Goal: Ask a question

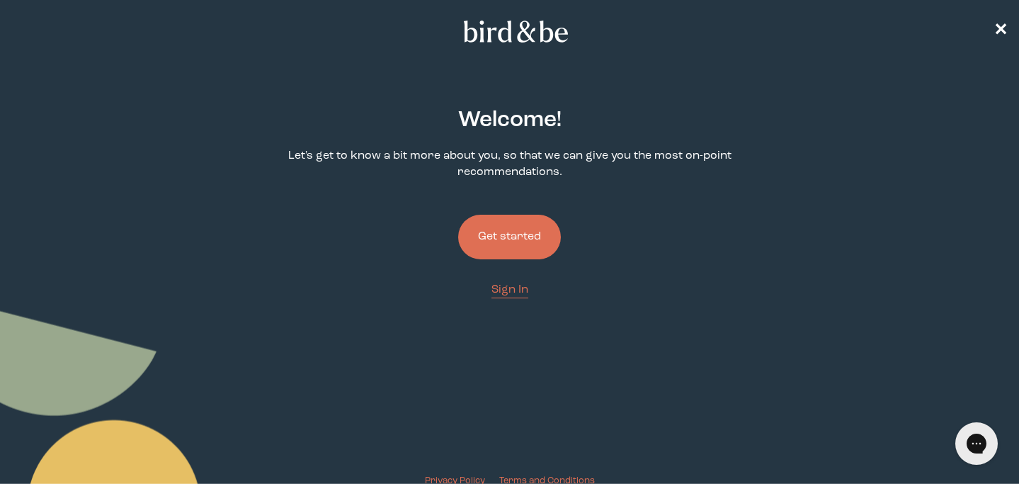
click at [511, 240] on button "Get started" at bounding box center [509, 237] width 103 height 45
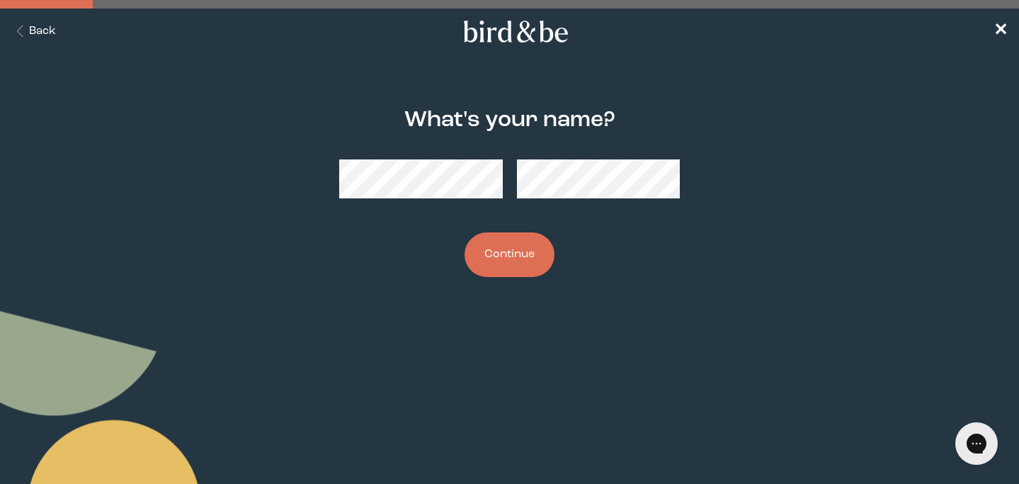
click at [521, 248] on button "Continue" at bounding box center [510, 254] width 90 height 45
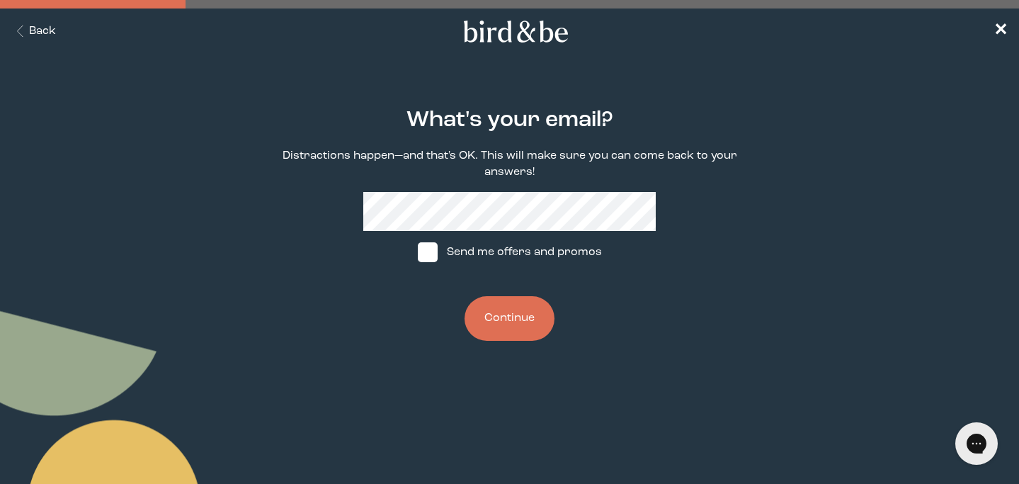
click at [506, 322] on button "Continue" at bounding box center [510, 318] width 90 height 45
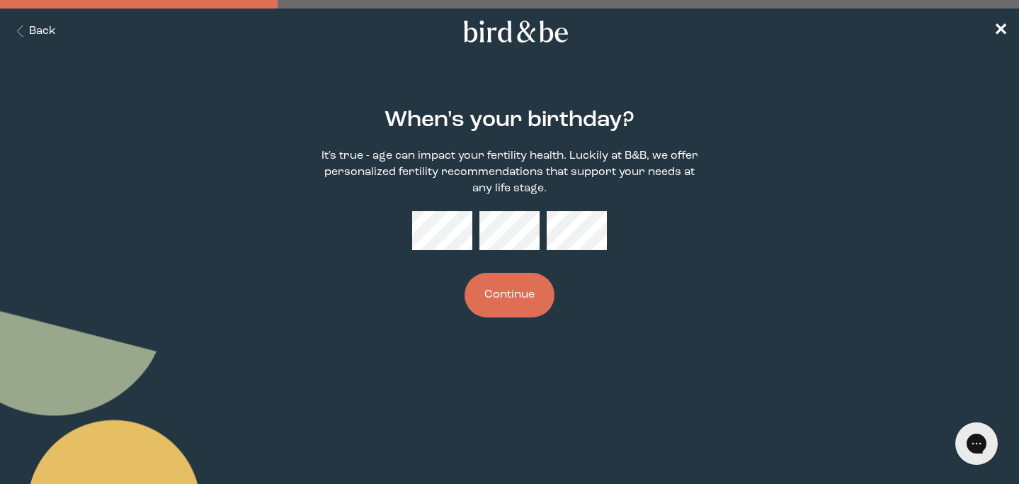
click at [541, 370] on body "plus-circle minus-circle close-circle Bird & Be Logo Bird & Be Logo arrow-left …" at bounding box center [509, 242] width 1019 height 484
click at [520, 300] on button "Continue" at bounding box center [510, 295] width 90 height 45
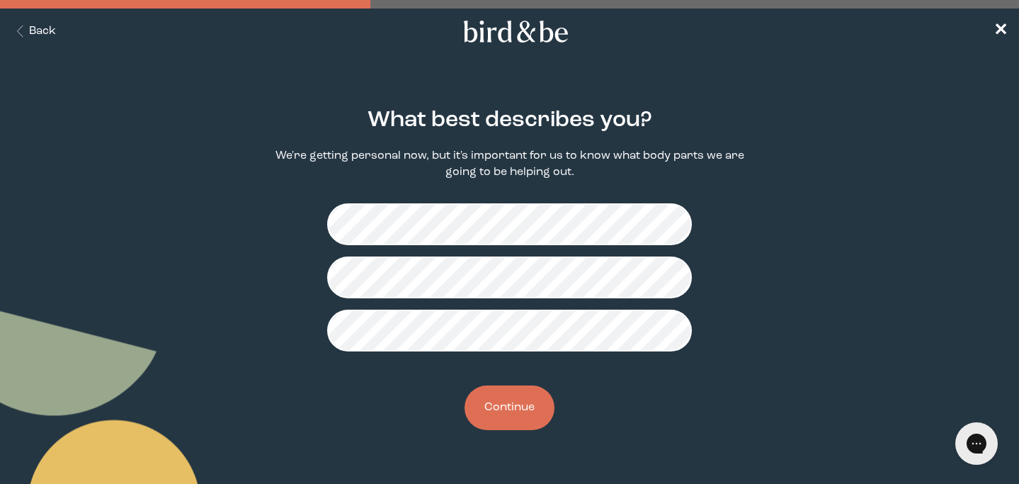
click at [525, 409] on button "Continue" at bounding box center [510, 407] width 90 height 45
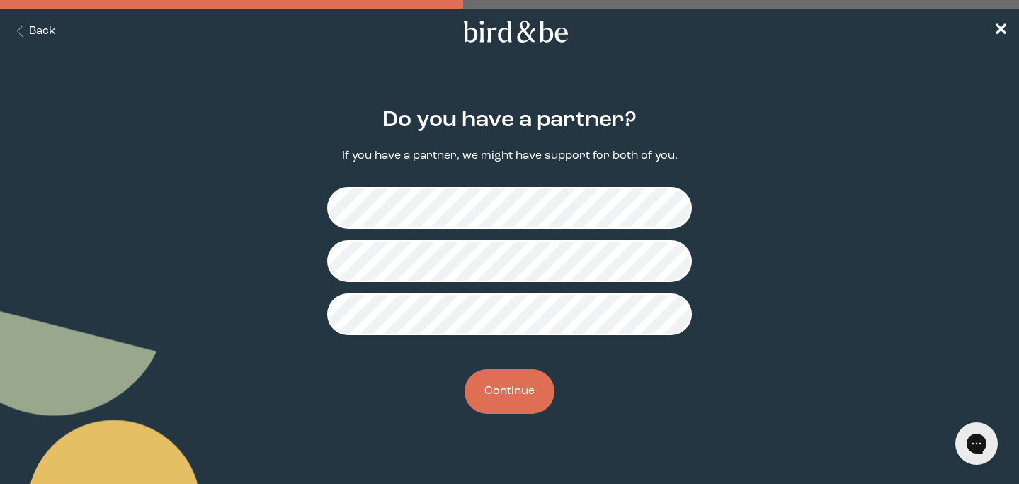
click at [528, 386] on button "Continue" at bounding box center [510, 391] width 90 height 45
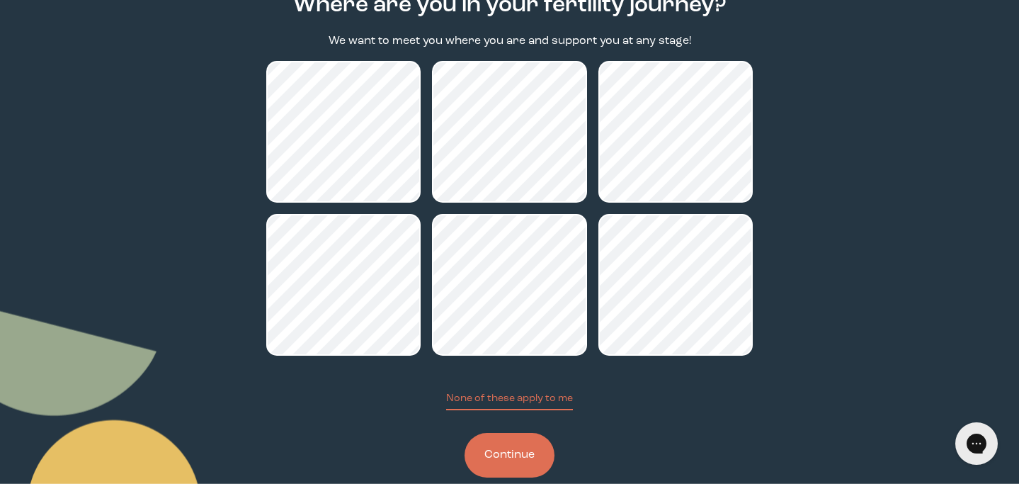
scroll to position [105, 0]
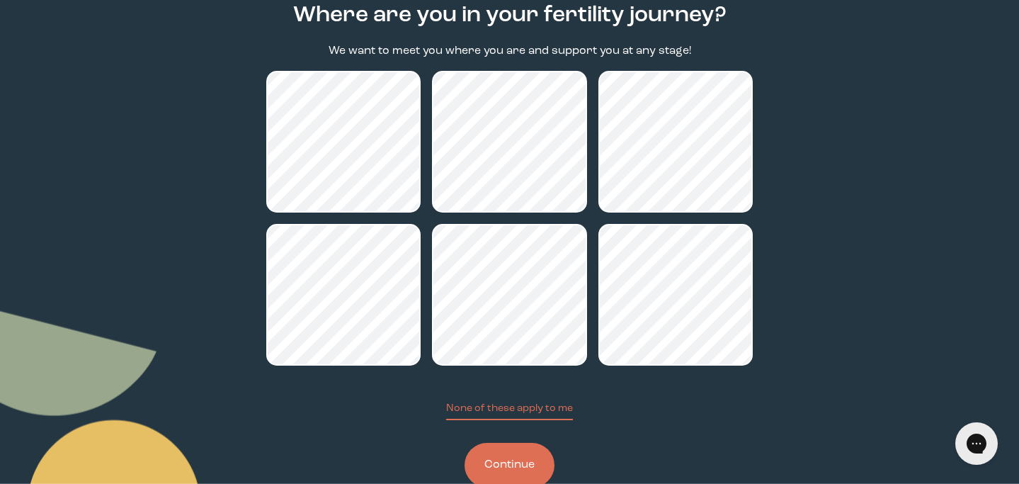
click at [513, 460] on button "Continue" at bounding box center [510, 465] width 90 height 45
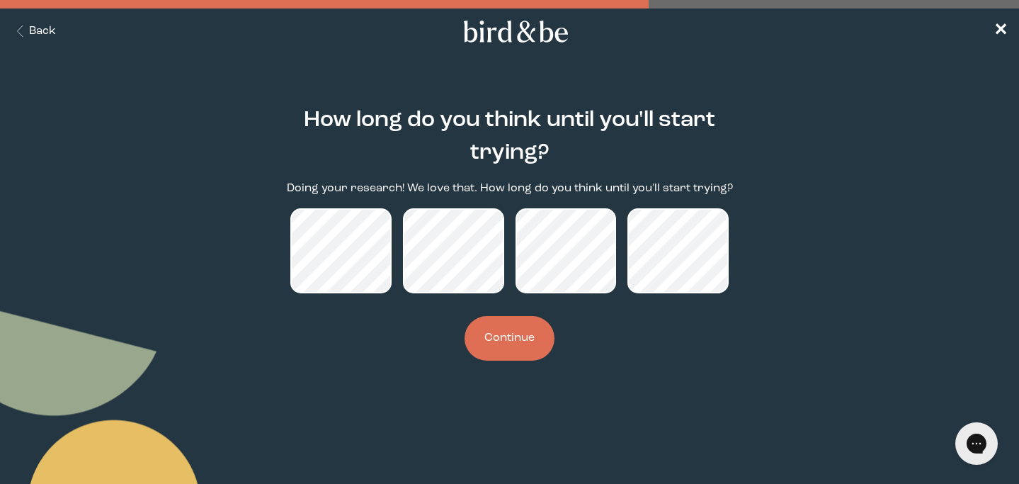
click at [525, 337] on button "Continue" at bounding box center [510, 338] width 90 height 45
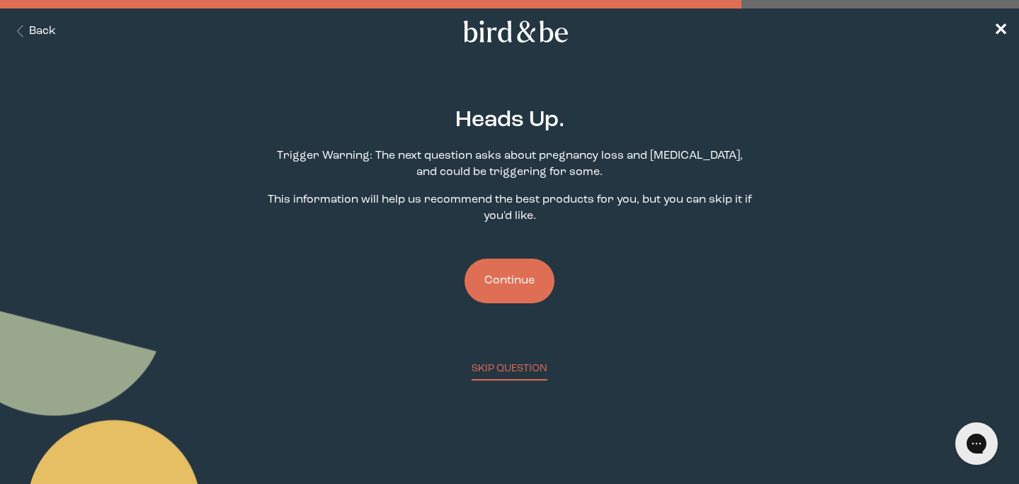
click at [512, 279] on button "Continue" at bounding box center [510, 280] width 90 height 45
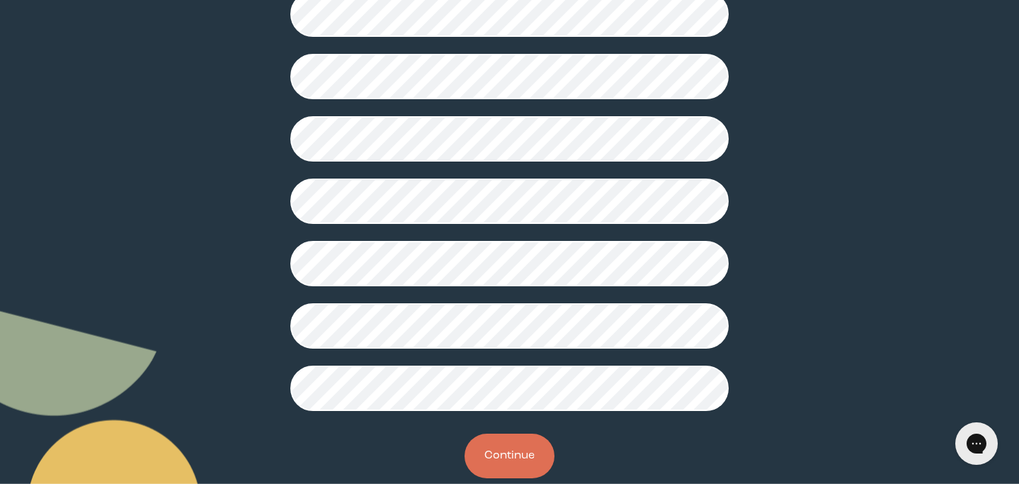
scroll to position [402, 0]
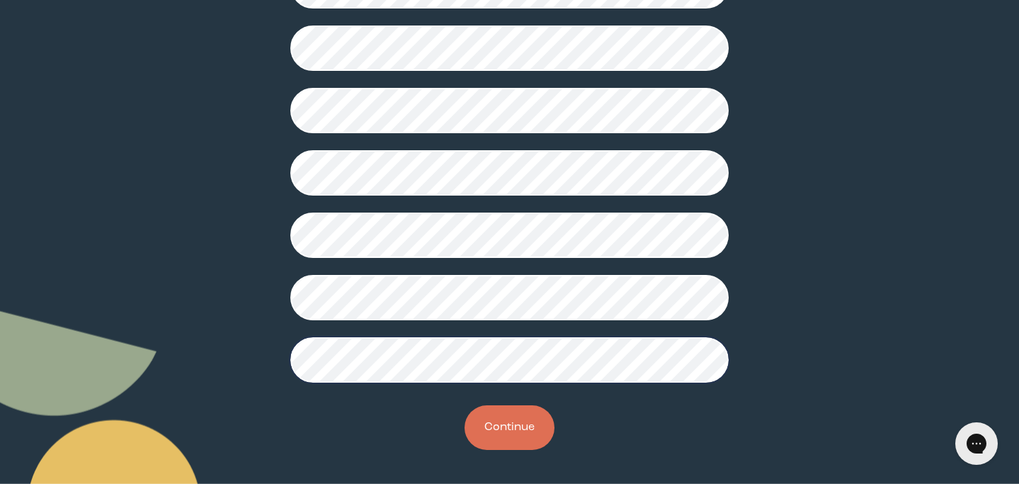
click at [504, 427] on button "Continue" at bounding box center [510, 427] width 90 height 45
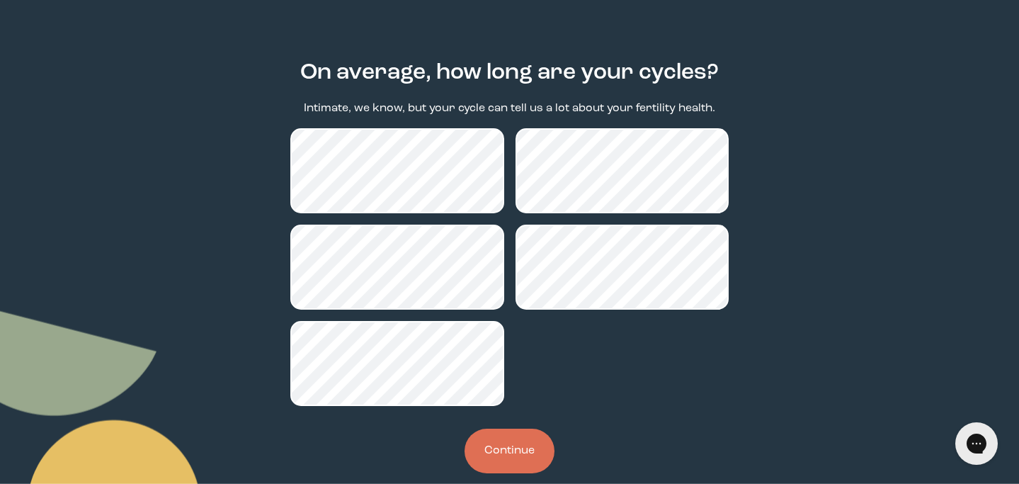
scroll to position [71, 0]
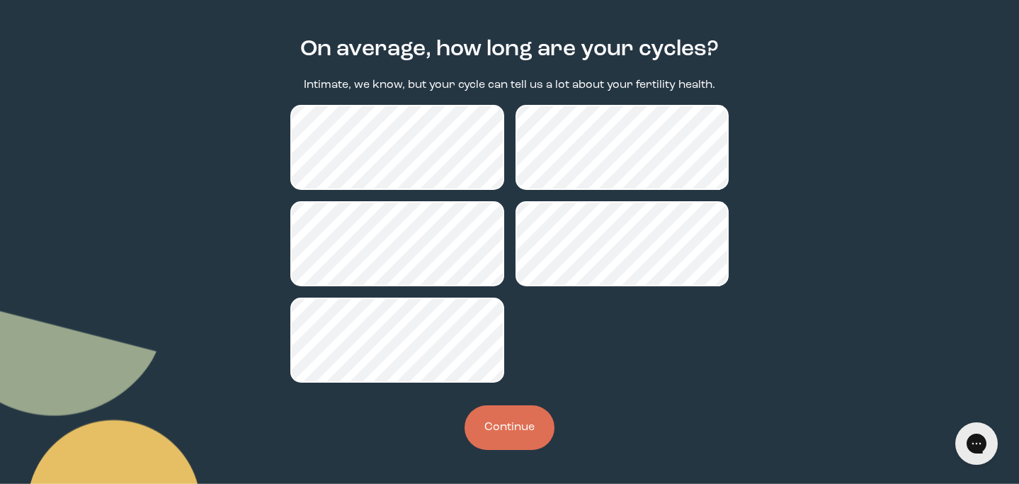
click at [526, 433] on button "Continue" at bounding box center [510, 427] width 90 height 45
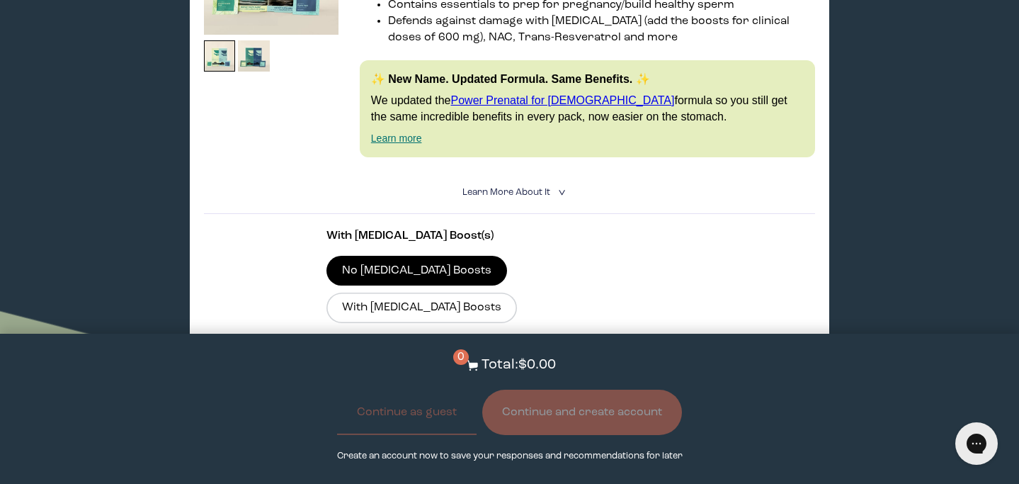
scroll to position [365, 0]
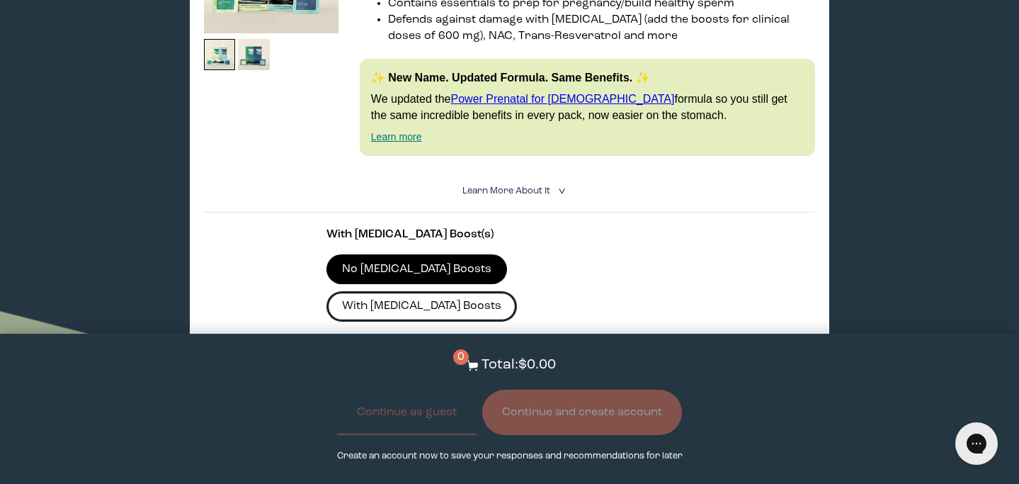
click at [518, 291] on label "With [MEDICAL_DATA] Boosts" at bounding box center [421, 306] width 191 height 30
click at [0, 0] on input "With [MEDICAL_DATA] Boosts" at bounding box center [0, 0] width 0 height 0
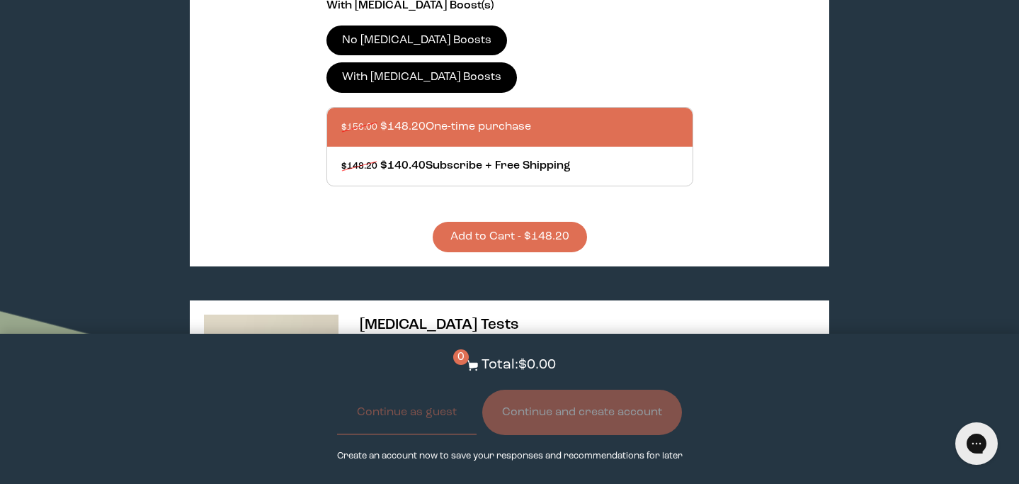
scroll to position [596, 0]
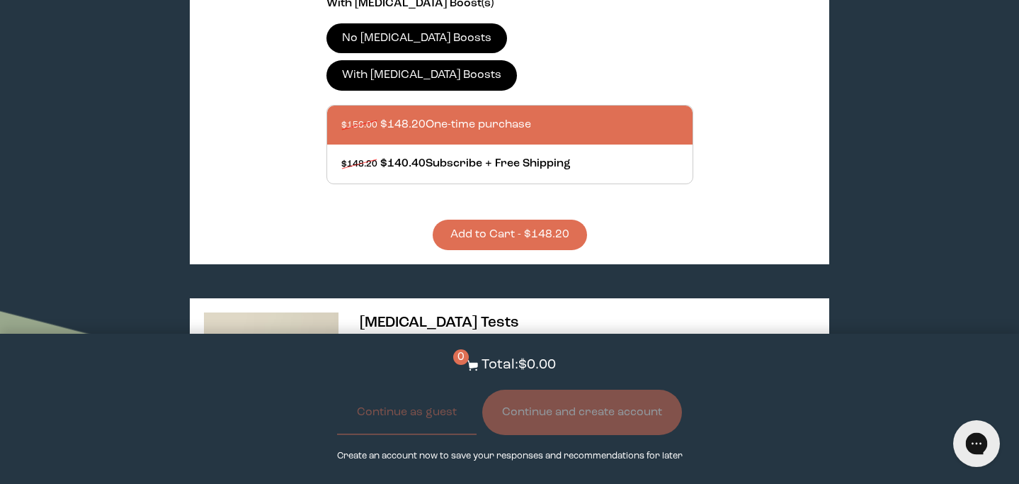
click at [974, 442] on icon "Open gorgias live chat" at bounding box center [976, 443] width 15 height 15
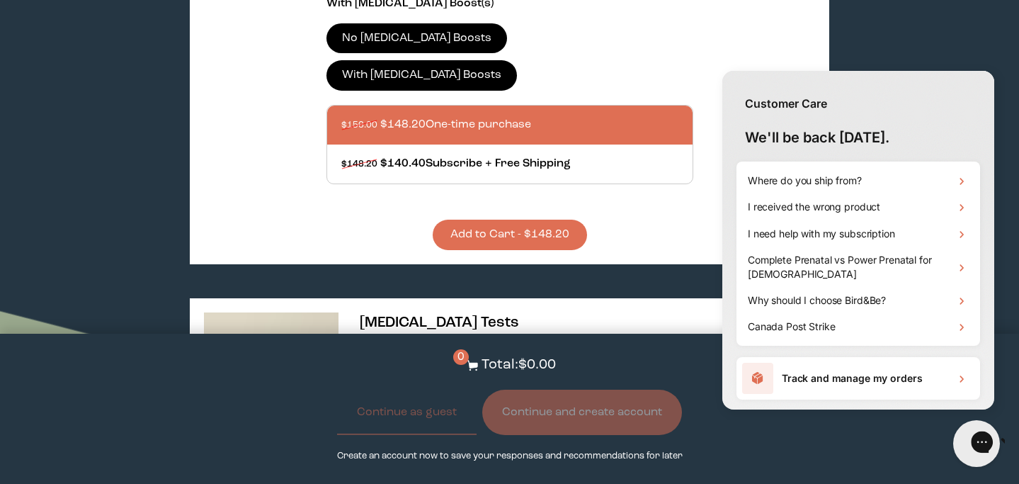
scroll to position [0, 0]
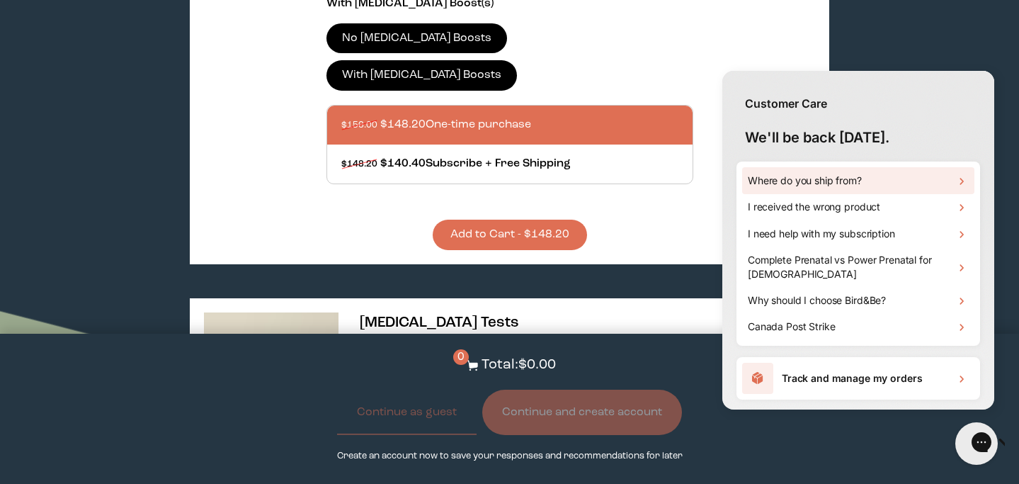
click at [963, 181] on icon at bounding box center [962, 181] width 14 height 14
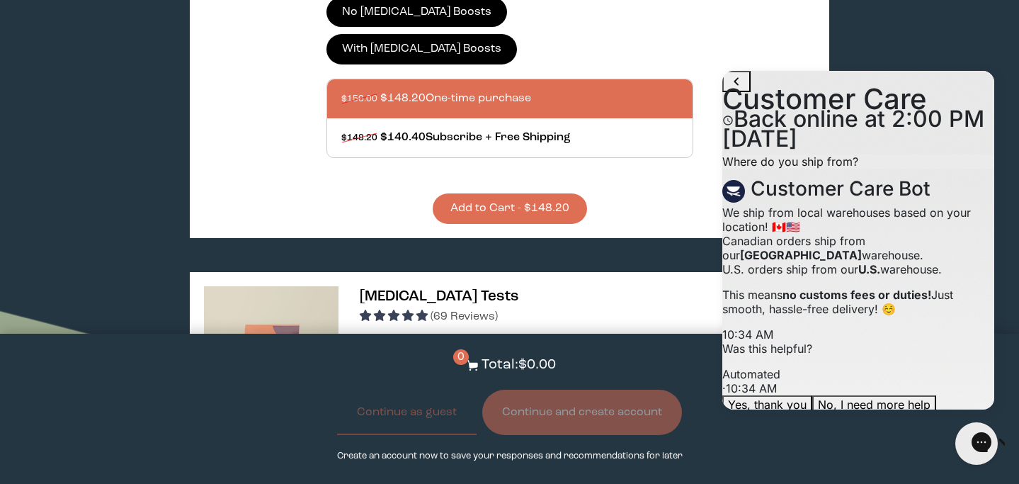
scroll to position [144, 0]
click at [738, 85] on icon "go to home page" at bounding box center [736, 81] width 5 height 8
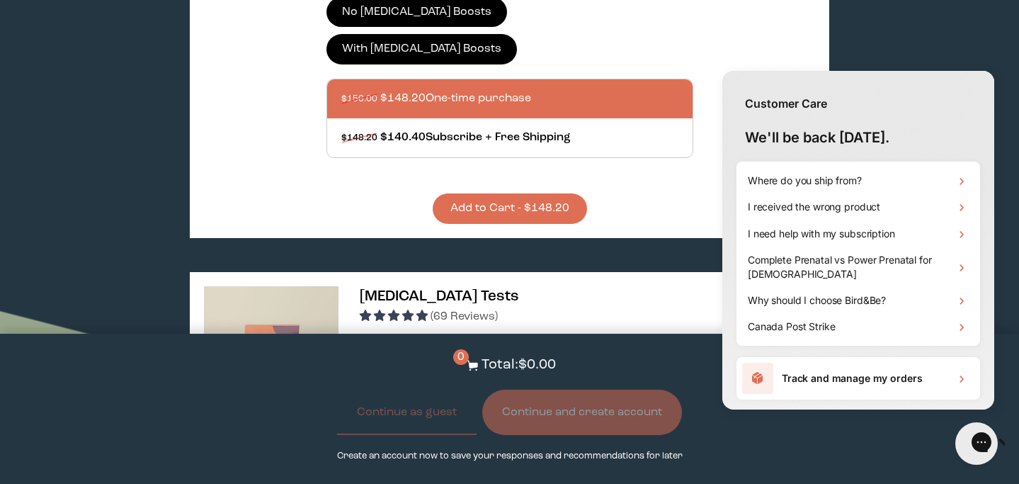
click at [714, 394] on div "Customer Care We'll be back [DATE]. Where do you ship from? I received the wron…" at bounding box center [858, 242] width 293 height 356
click at [895, 137] on h2 "We'll be back [DATE]." at bounding box center [858, 142] width 272 height 40
click at [1018, 446] on div "Close gorgias live chat" at bounding box center [1032, 443] width 16 height 20
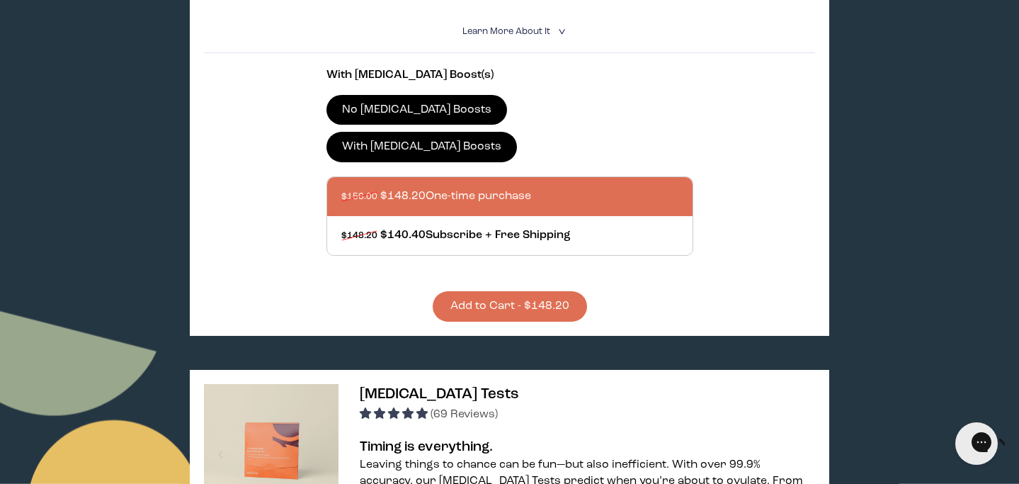
scroll to position [0, 0]
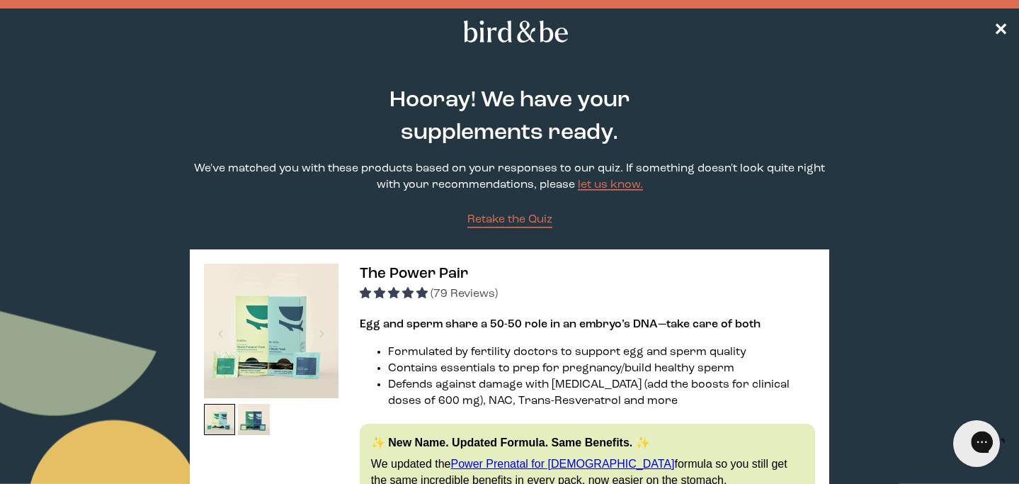
click at [1018, 443] on icon "Open gorgias live chat" at bounding box center [1032, 441] width 16 height 16
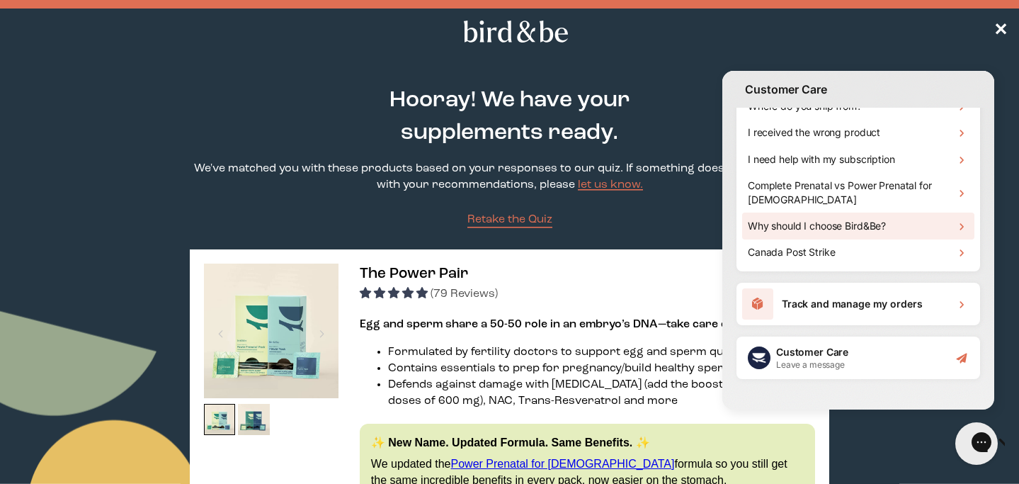
scroll to position [96, 0]
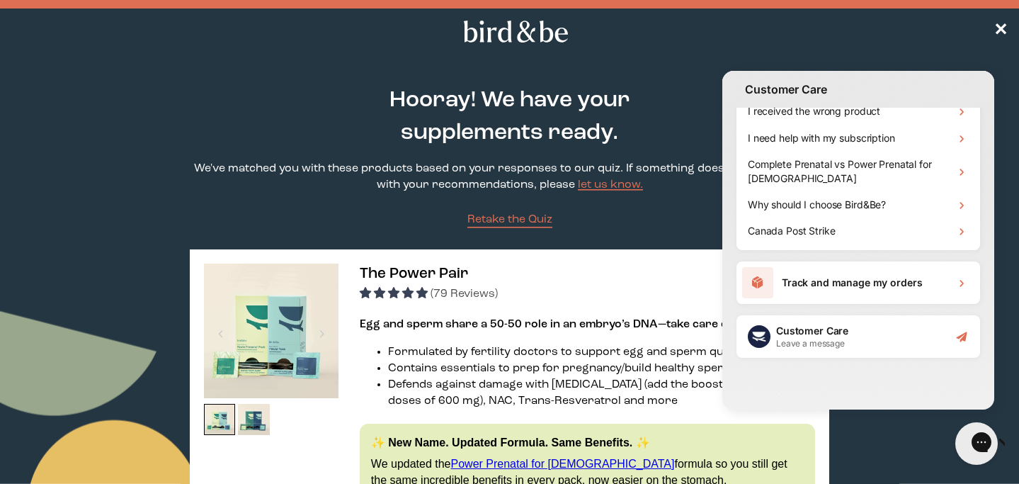
click at [887, 336] on div "Customer Care Leave a message" at bounding box center [859, 336] width 244 height 42
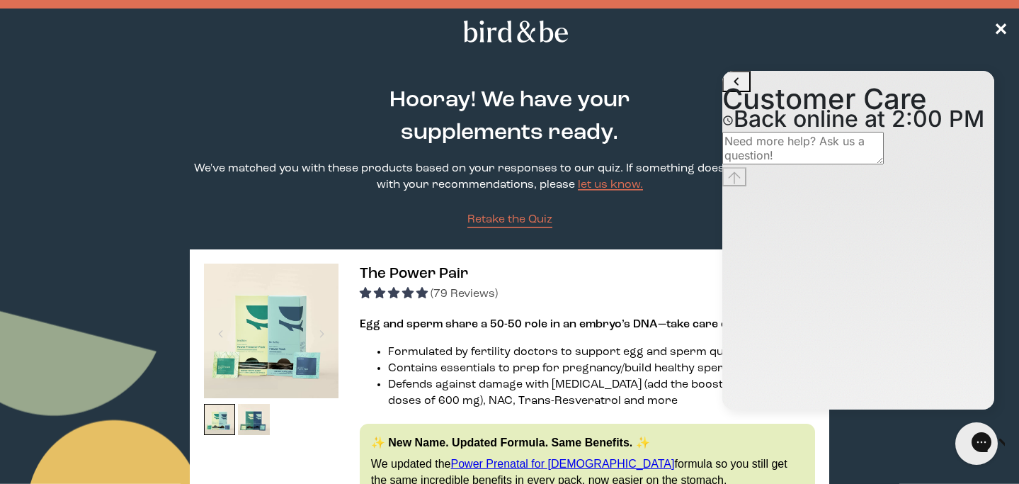
scroll to position [0, 0]
click at [872, 164] on textarea "live chat message input" at bounding box center [802, 148] width 161 height 33
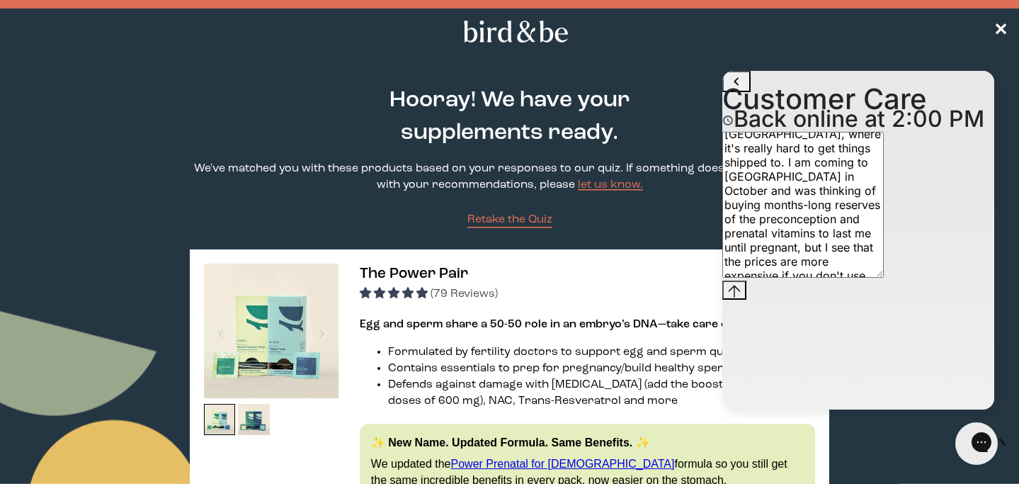
scroll to position [64, 0]
click at [757, 278] on textarea "Hello! I'm a [DEMOGRAPHIC_DATA] currently living in [GEOGRAPHIC_DATA], where it…" at bounding box center [802, 205] width 161 height 146
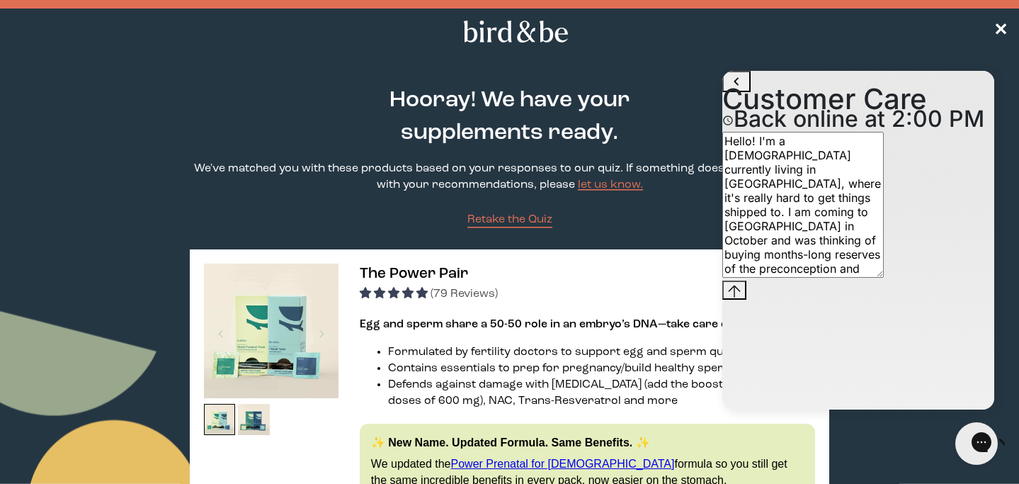
click at [858, 278] on textarea "Hello! I'm a [DEMOGRAPHIC_DATA] currently living in [GEOGRAPHIC_DATA], where it…" at bounding box center [802, 205] width 161 height 146
click at [863, 278] on textarea "Hello! I'm a [DEMOGRAPHIC_DATA] currently living in [GEOGRAPHIC_DATA], where it…" at bounding box center [802, 205] width 161 height 146
drag, startPoint x: 868, startPoint y: 382, endPoint x: 851, endPoint y: 380, distance: 17.1
click at [851, 278] on textarea "Hello! I'm a [DEMOGRAPHIC_DATA] currently living in [GEOGRAPHIC_DATA], where it…" at bounding box center [802, 205] width 161 height 146
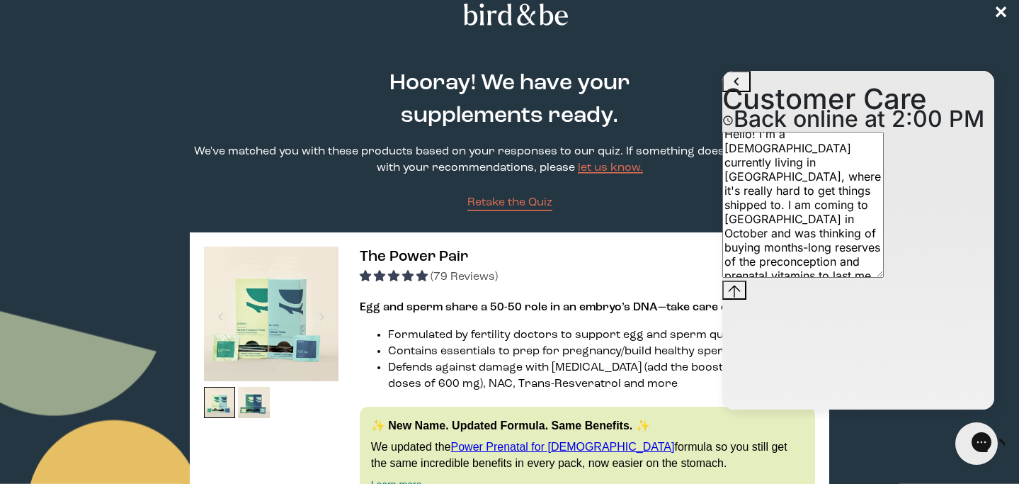
scroll to position [79, 0]
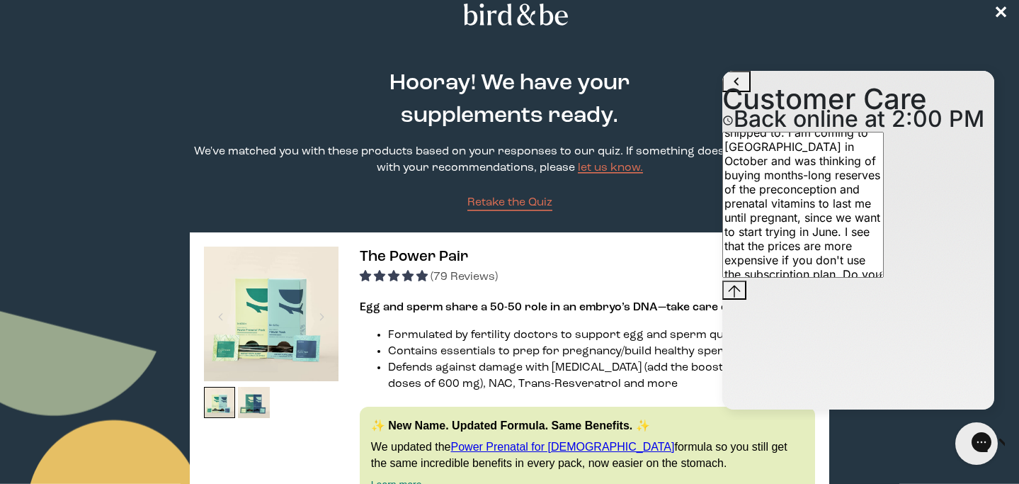
type textarea "Hello! I'm a [DEMOGRAPHIC_DATA] currently living in [GEOGRAPHIC_DATA], where it…"
click at [741, 297] on icon "Send message" at bounding box center [734, 291] width 13 height 13
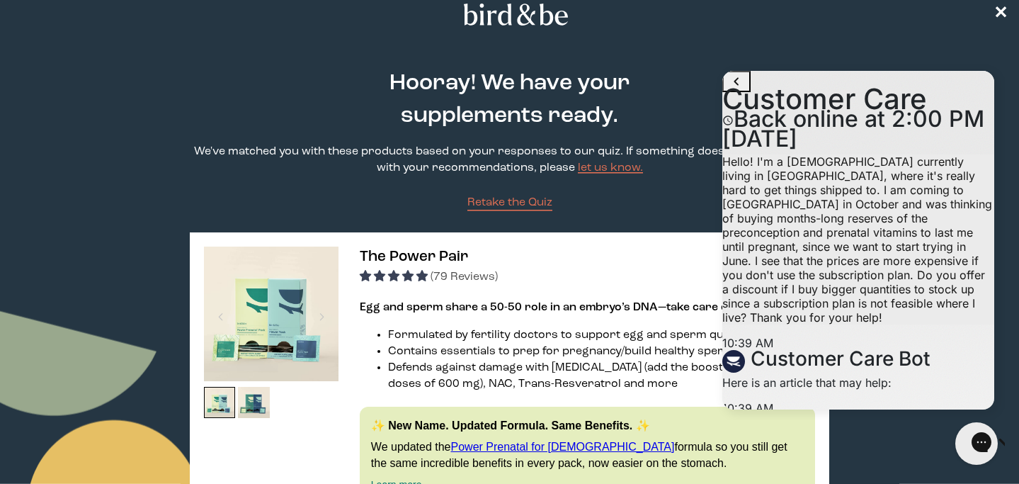
scroll to position [255, 0]
click at [882, 429] on h1 "How much is shipping?" at bounding box center [858, 443] width 272 height 28
